Goal: Find specific page/section: Find specific page/section

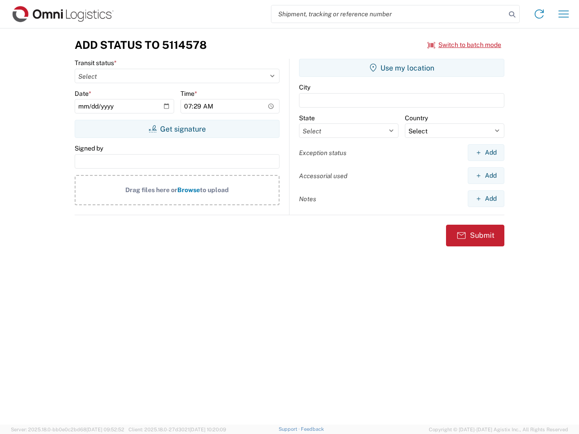
click at [389, 14] on input "search" at bounding box center [388, 13] width 234 height 17
click at [512, 14] on icon at bounding box center [512, 14] width 13 height 13
click at [539, 14] on icon at bounding box center [539, 14] width 14 height 14
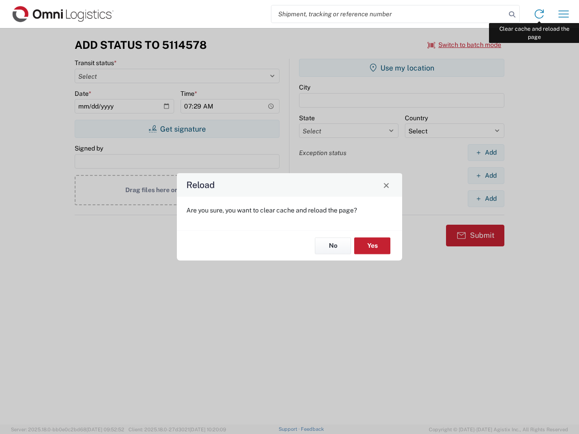
click at [564, 14] on div "Reload Are you sure, you want to clear cache and reload the page? No Yes" at bounding box center [289, 217] width 579 height 434
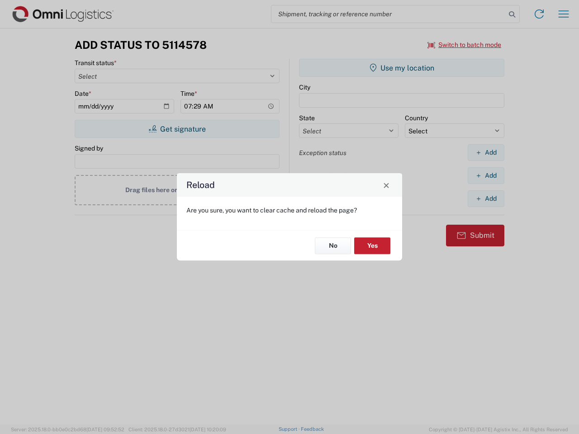
click at [465, 45] on div "Reload Are you sure, you want to clear cache and reload the page? No Yes" at bounding box center [289, 217] width 579 height 434
click at [177, 129] on div "Reload Are you sure, you want to clear cache and reload the page? No Yes" at bounding box center [289, 217] width 579 height 434
click at [402, 68] on div "Reload Are you sure, you want to clear cache and reload the page? No Yes" at bounding box center [289, 217] width 579 height 434
click at [486, 152] on div "Reload Are you sure, you want to clear cache and reload the page? No Yes" at bounding box center [289, 217] width 579 height 434
click at [486, 175] on div "Reload Are you sure, you want to clear cache and reload the page? No Yes" at bounding box center [289, 217] width 579 height 434
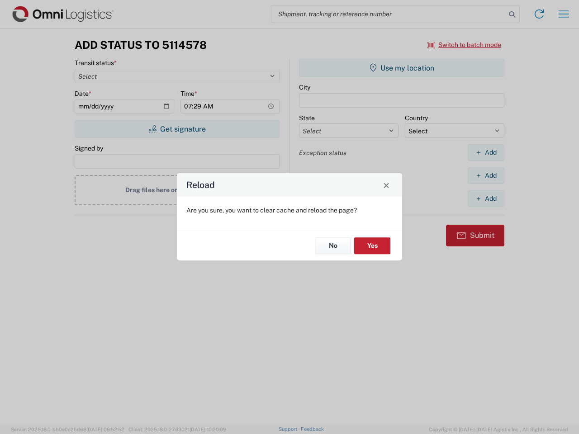
click at [486, 199] on div "Reload Are you sure, you want to clear cache and reload the page? No Yes" at bounding box center [289, 217] width 579 height 434
